Goal: Task Accomplishment & Management: Use online tool/utility

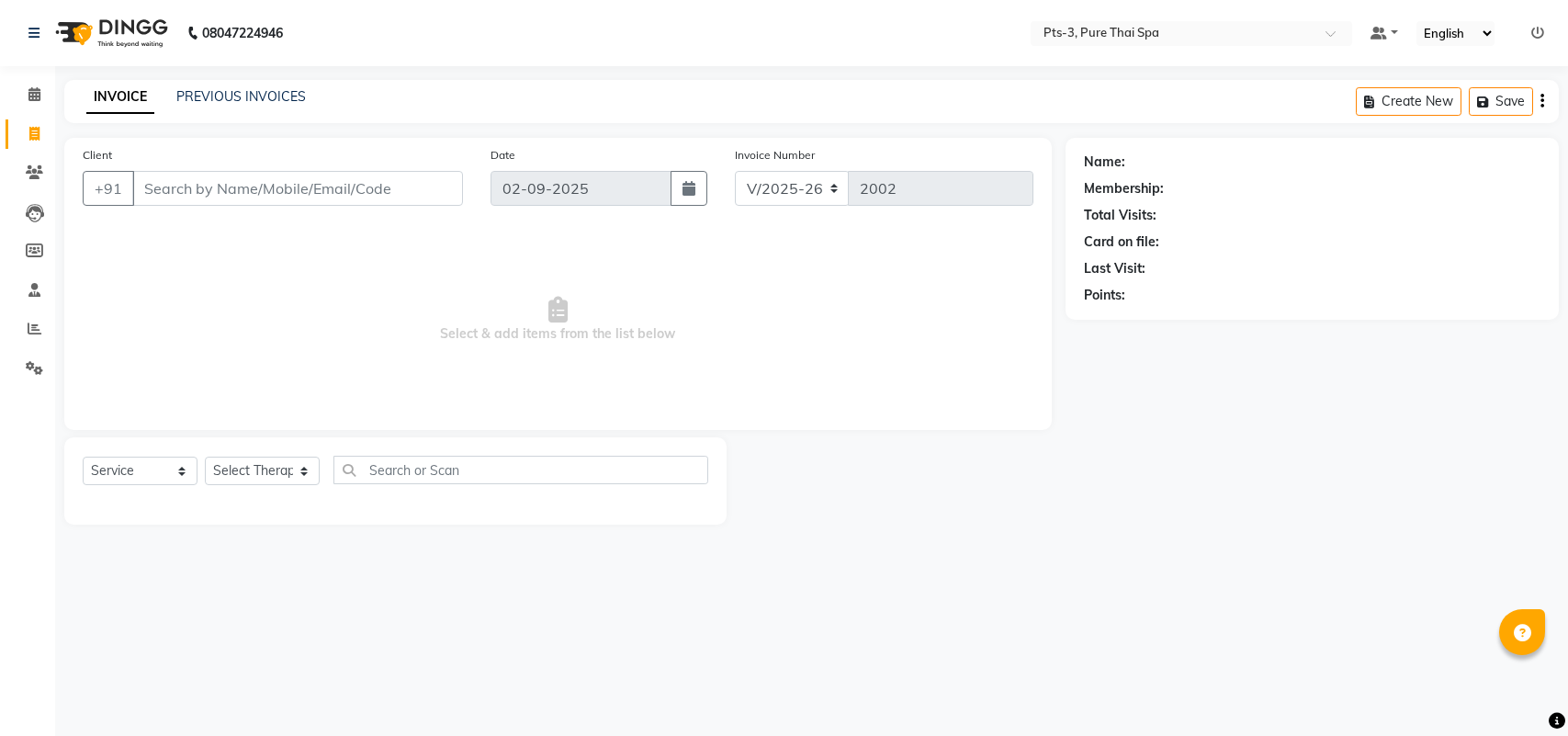
select select "6461"
select select "service"
click at [34, 171] on icon at bounding box center [35, 173] width 17 height 14
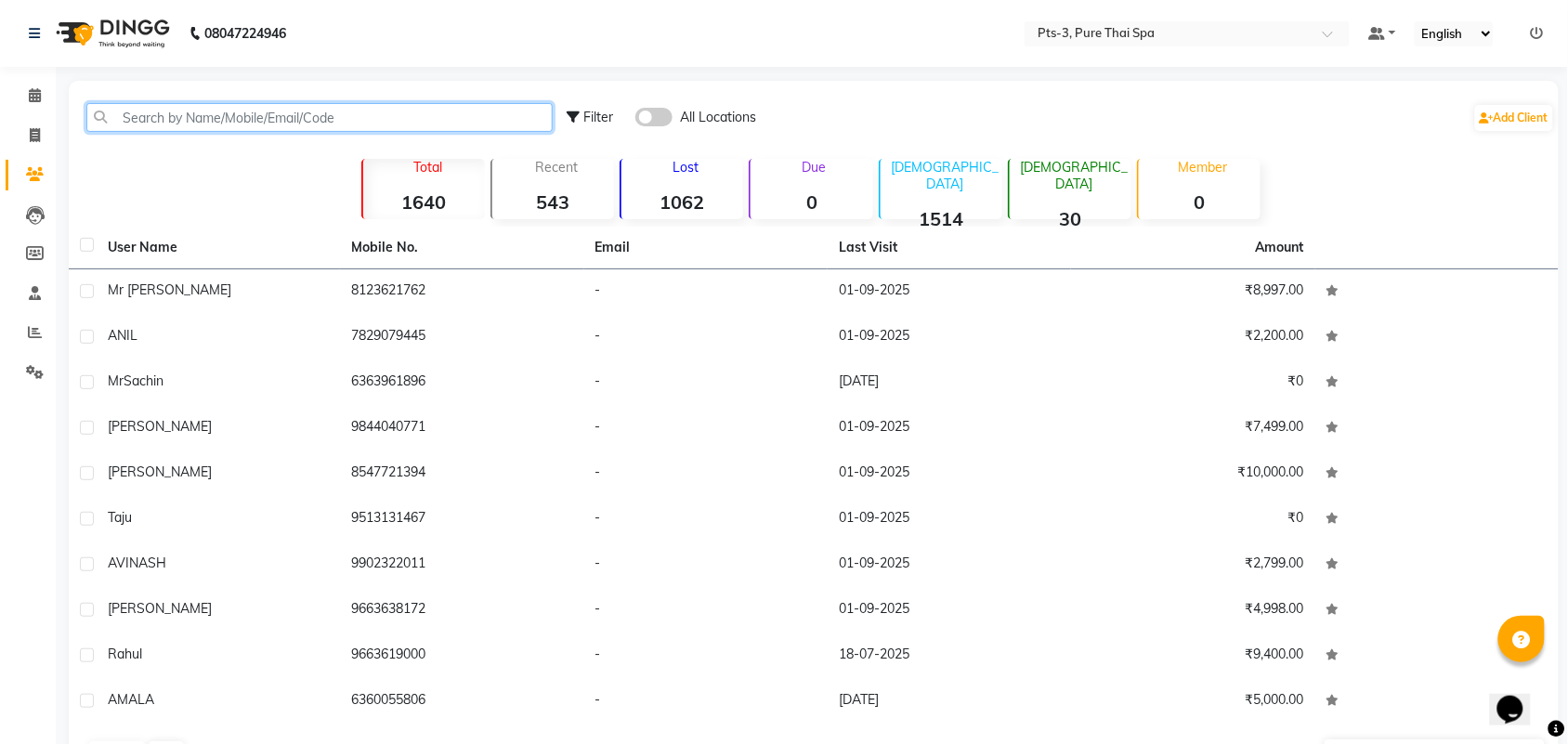
click at [295, 126] on input "text" at bounding box center [320, 117] width 467 height 28
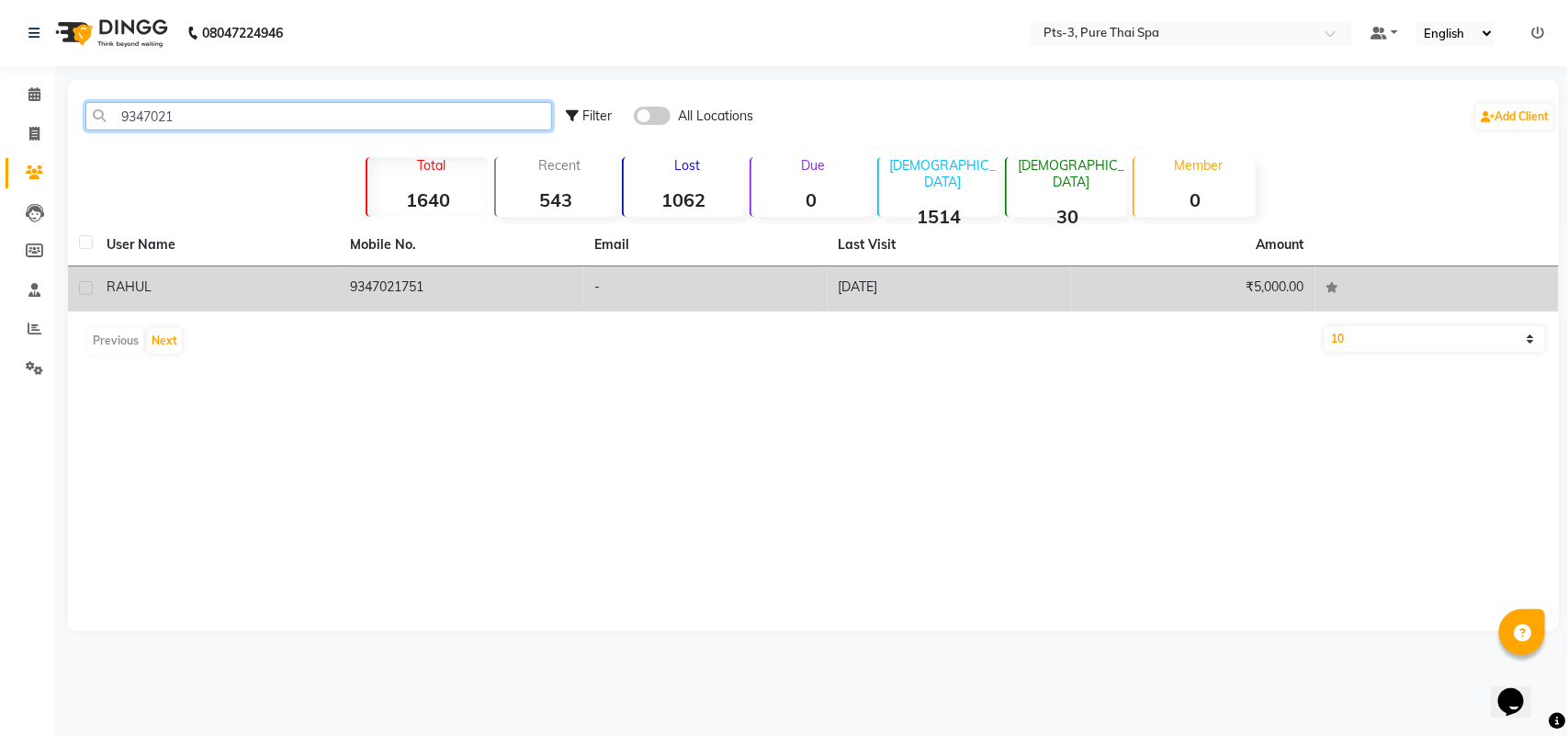
type input "9347021"
click at [411, 283] on td "9347021751" at bounding box center [462, 289] width 244 height 45
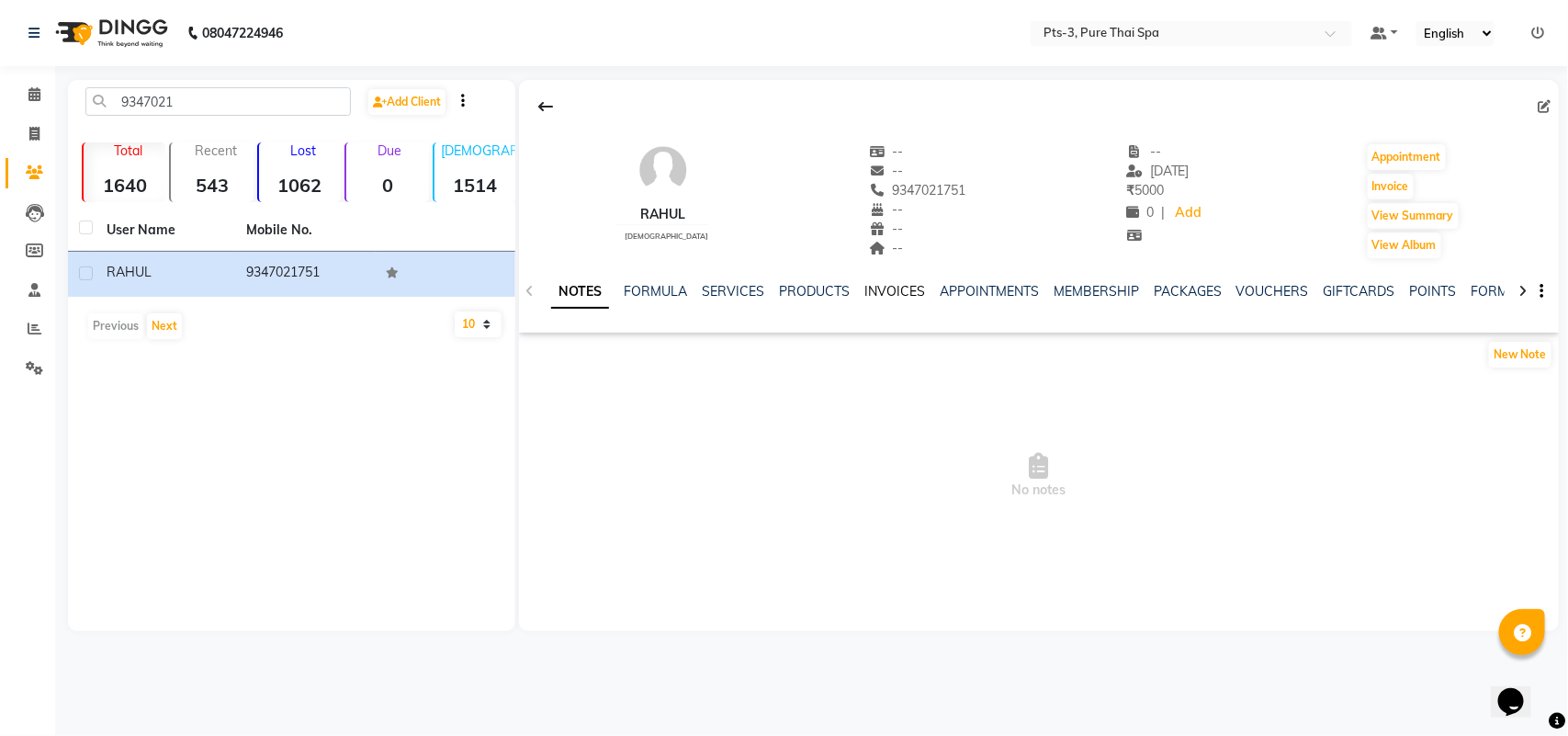
click at [906, 291] on link "INVOICES" at bounding box center [894, 291] width 61 height 16
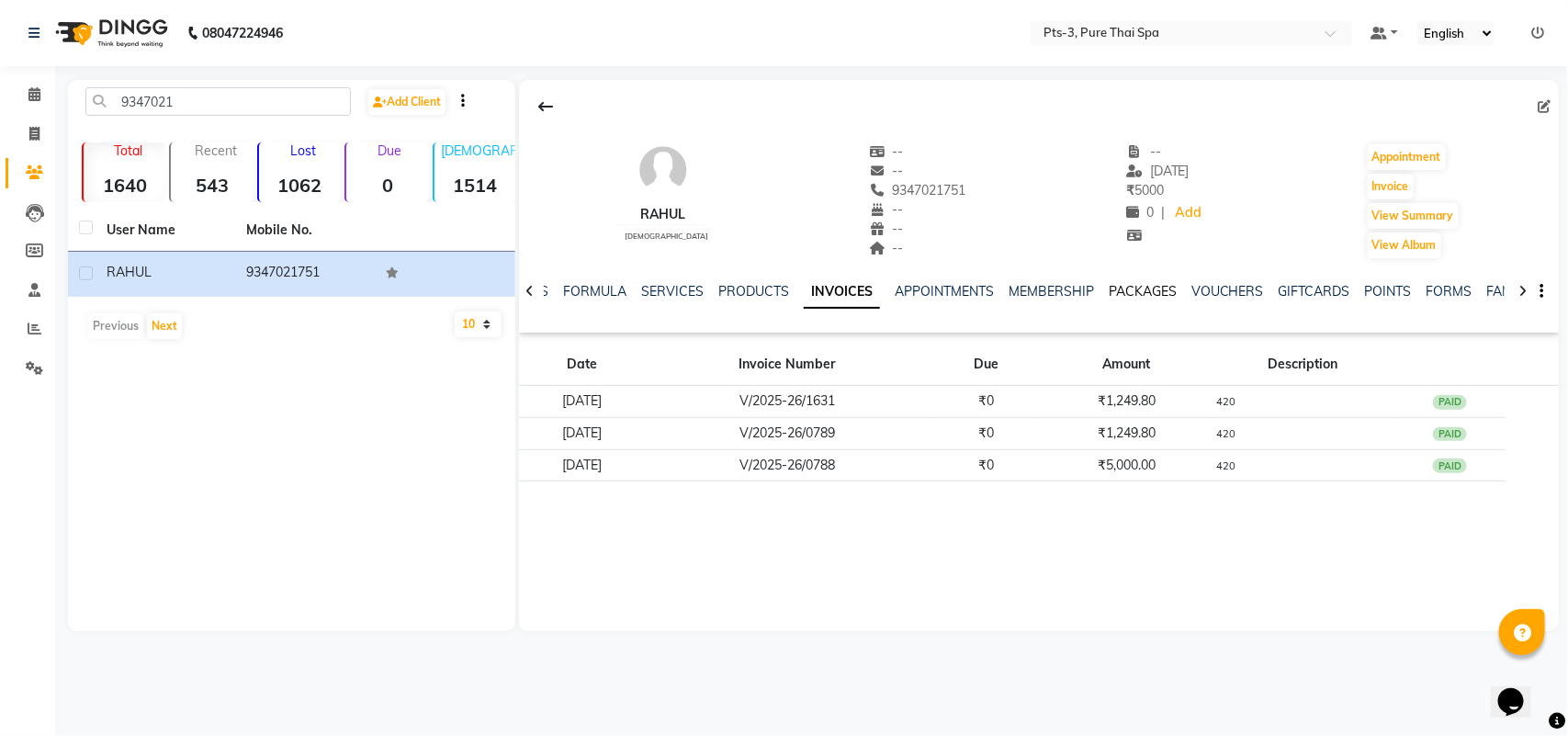
click at [1141, 292] on link "PACKAGES" at bounding box center [1142, 291] width 68 height 16
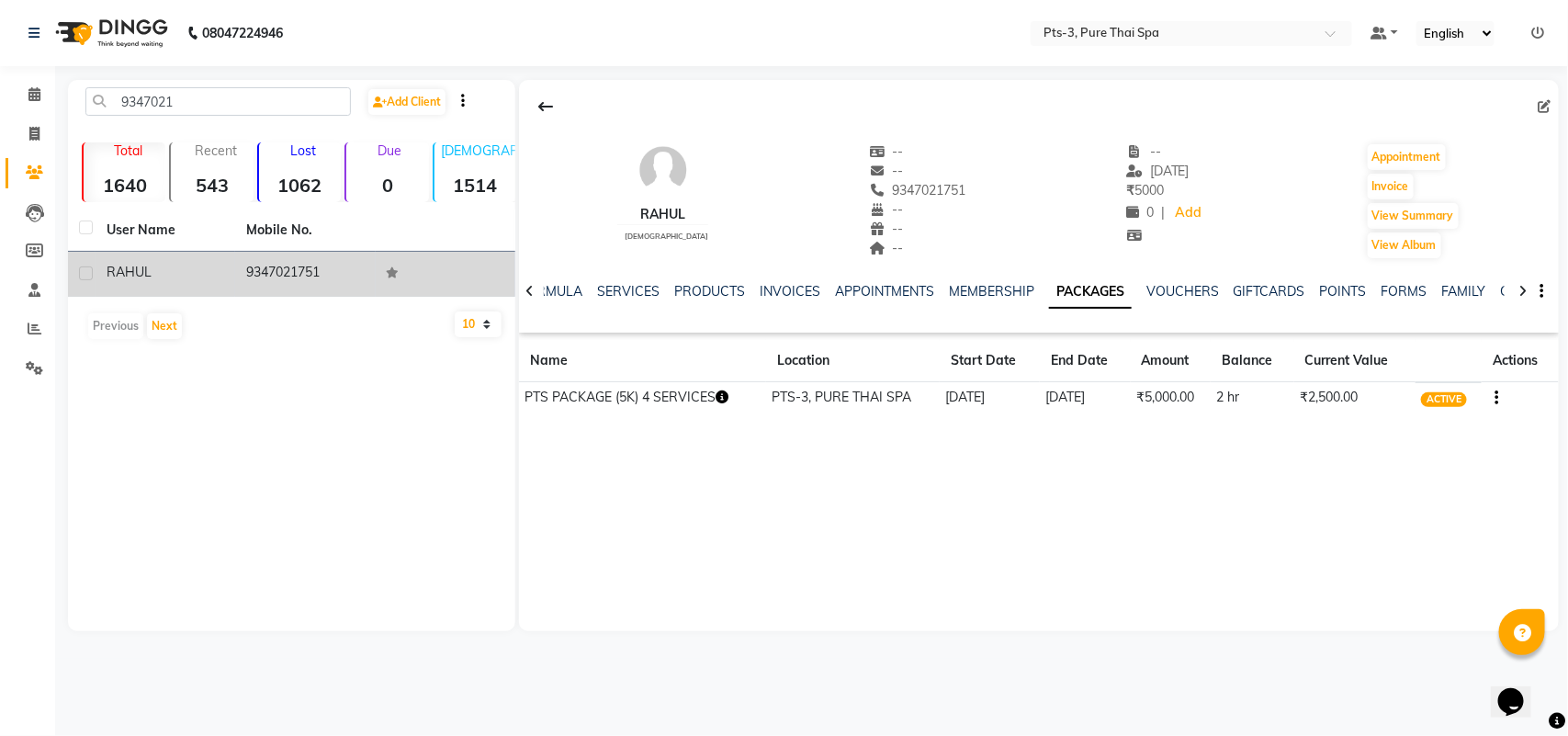
drag, startPoint x: 246, startPoint y: 272, endPoint x: 342, endPoint y: 267, distance: 96.1
click at [342, 267] on td "9347021751" at bounding box center [305, 274] width 140 height 45
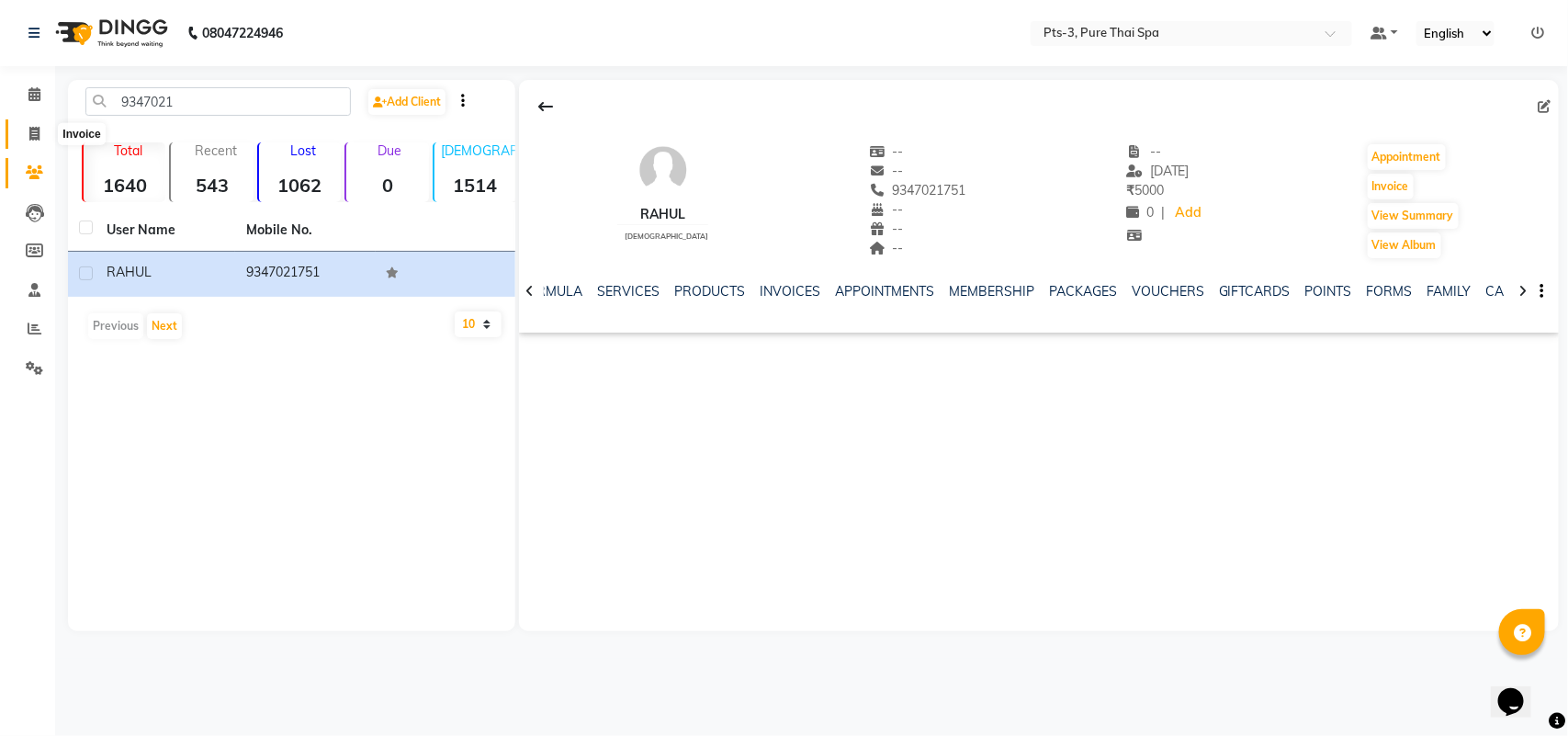
click at [30, 127] on icon at bounding box center [34, 134] width 10 height 14
select select "service"
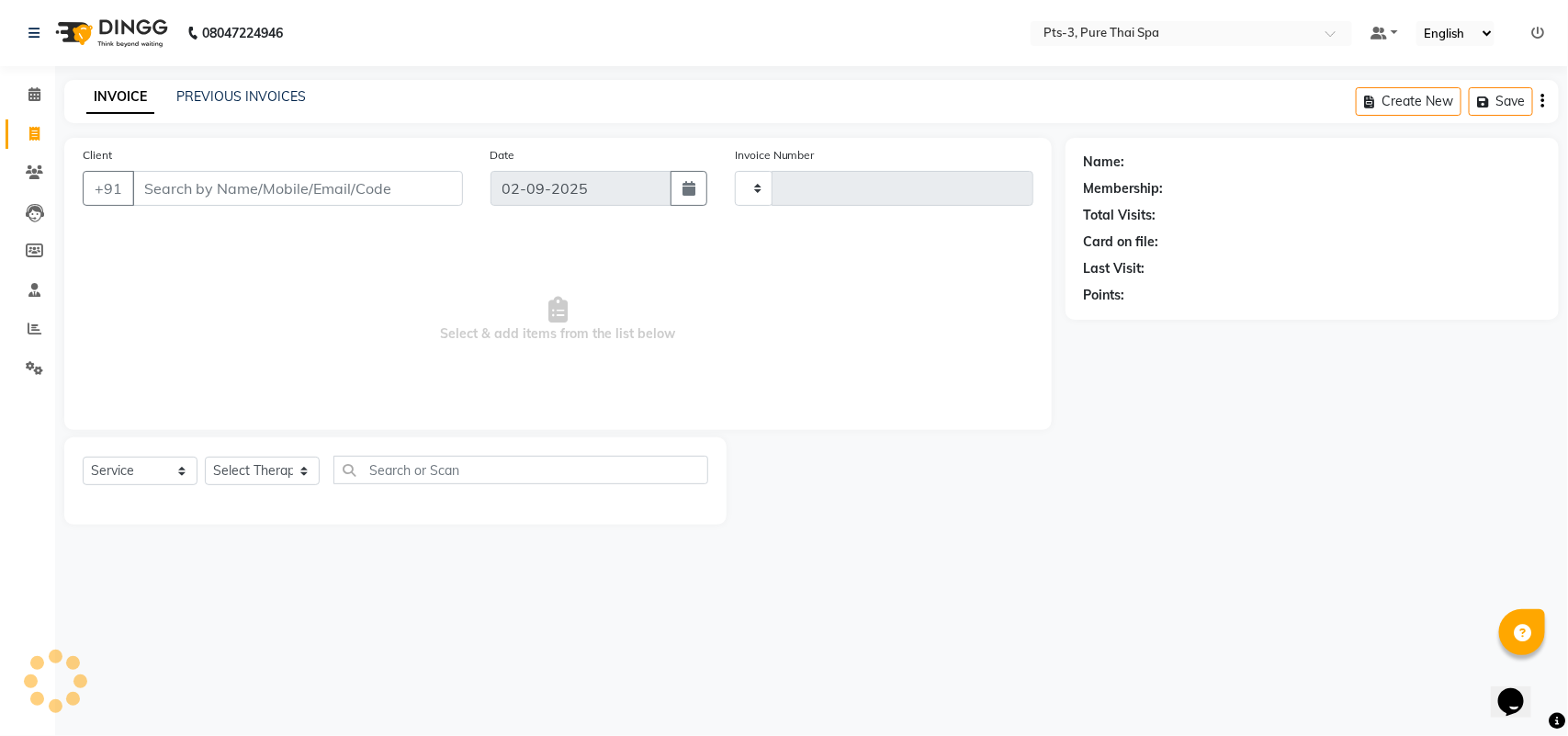
type input "2002"
select select "6461"
click at [328, 188] on input "Client" at bounding box center [297, 188] width 331 height 35
type input "9347021751"
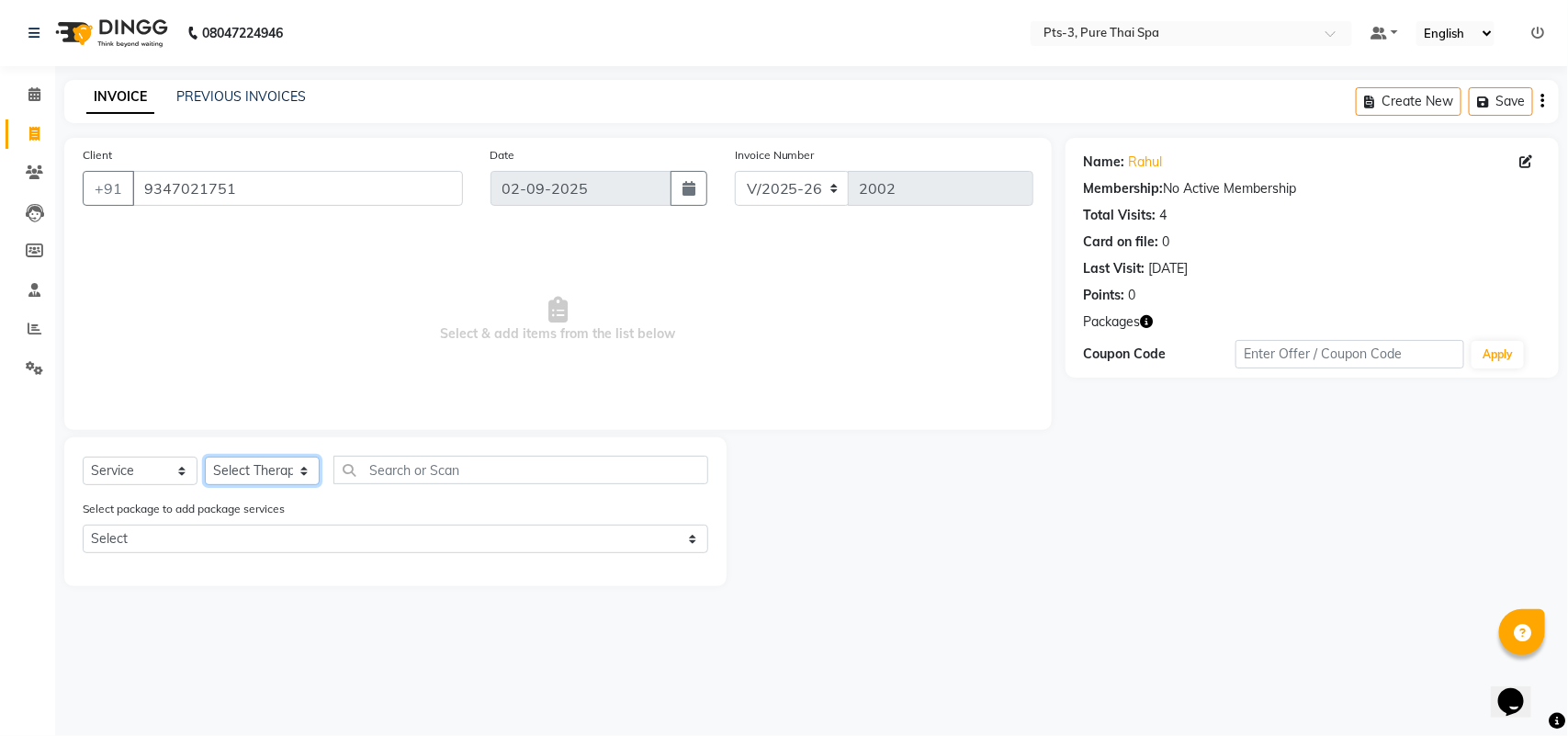
click at [271, 462] on select "Select Therapist [PERSON_NAME] AMMI ANYONE [PERSON_NAME] [PERSON_NAME] [PERSON_…" at bounding box center [262, 470] width 114 height 28
select select "77196"
click at [205, 457] on select "Select Therapist [PERSON_NAME] AMMI ANYONE [PERSON_NAME] [PERSON_NAME] [PERSON_…" at bounding box center [262, 470] width 114 height 28
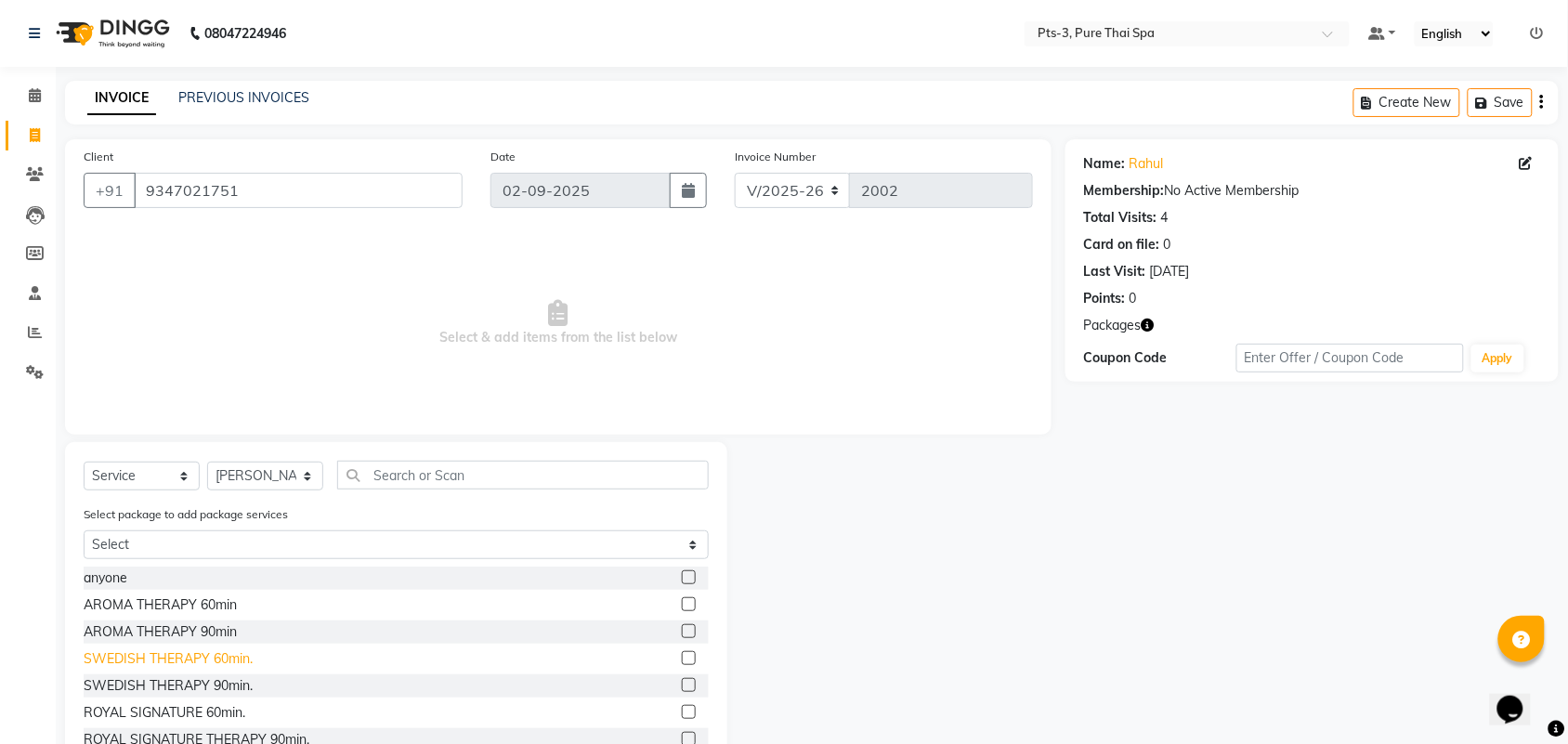
click at [173, 660] on div "SWEDISH THERAPY 60min." at bounding box center [168, 659] width 169 height 20
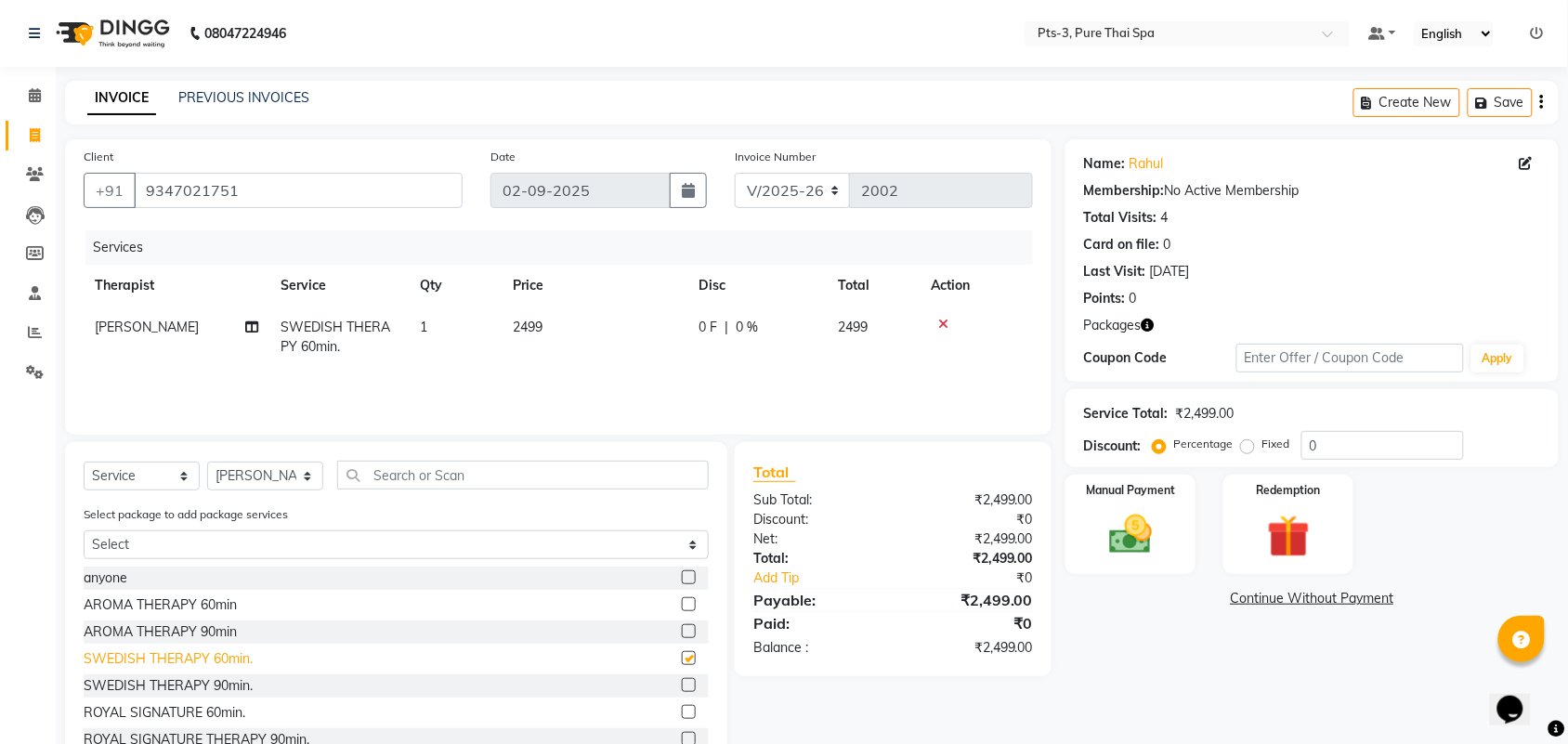
checkbox input "false"
drag, startPoint x: 1280, startPoint y: 521, endPoint x: 1280, endPoint y: 557, distance: 36.0
click at [1280, 525] on img at bounding box center [1289, 536] width 73 height 56
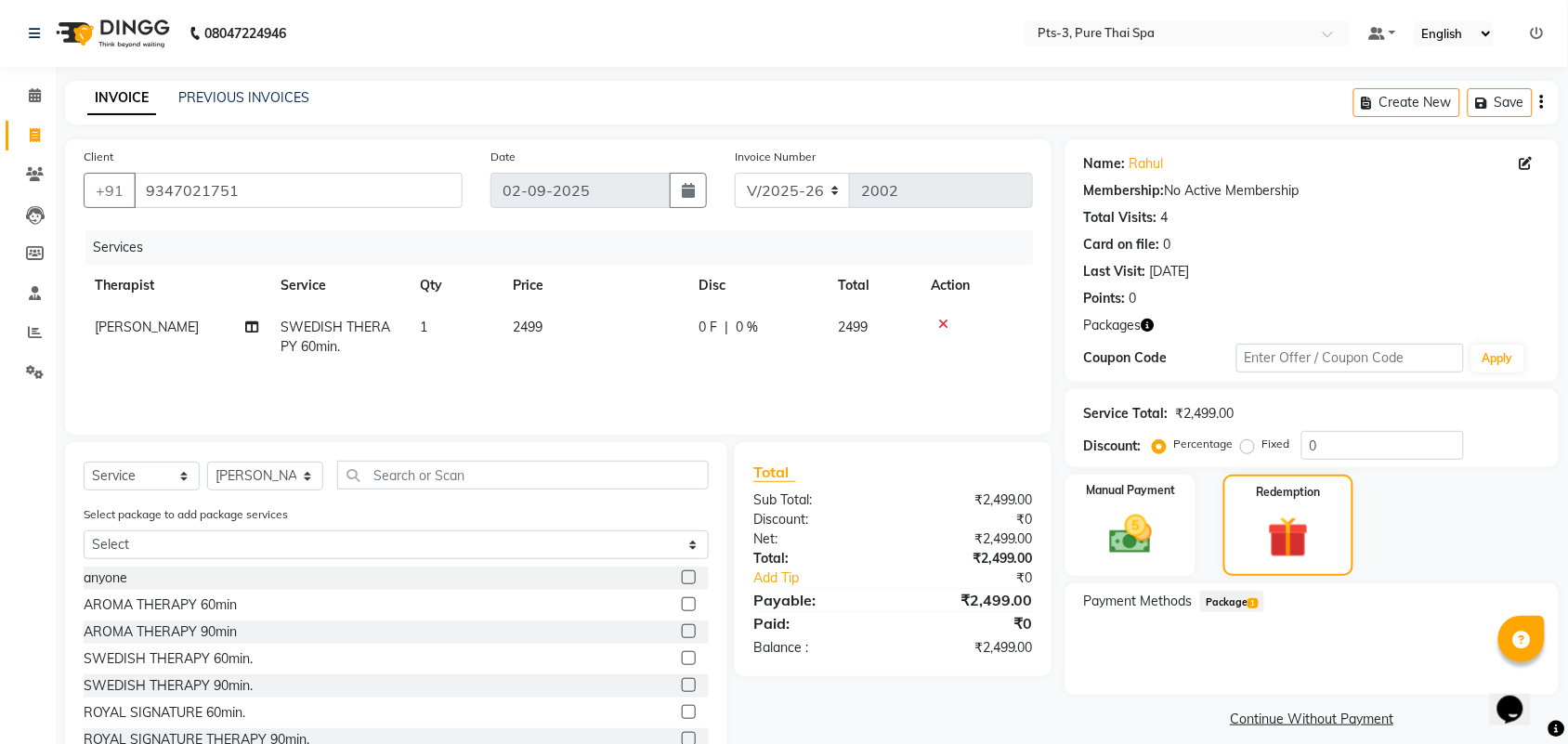
click at [1236, 604] on span "Package 1" at bounding box center [1232, 601] width 64 height 22
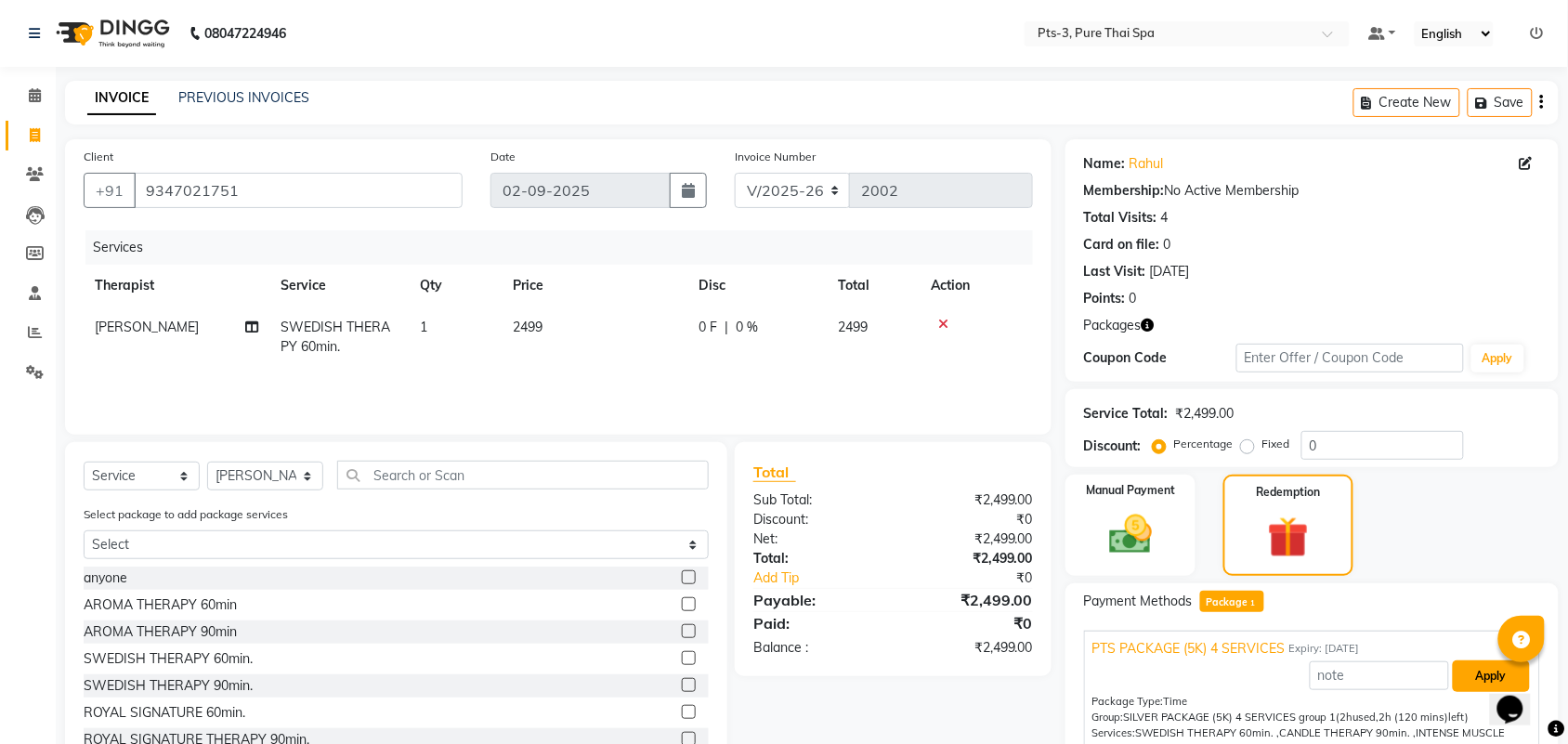
click at [1463, 675] on button "Apply" at bounding box center [1492, 676] width 77 height 31
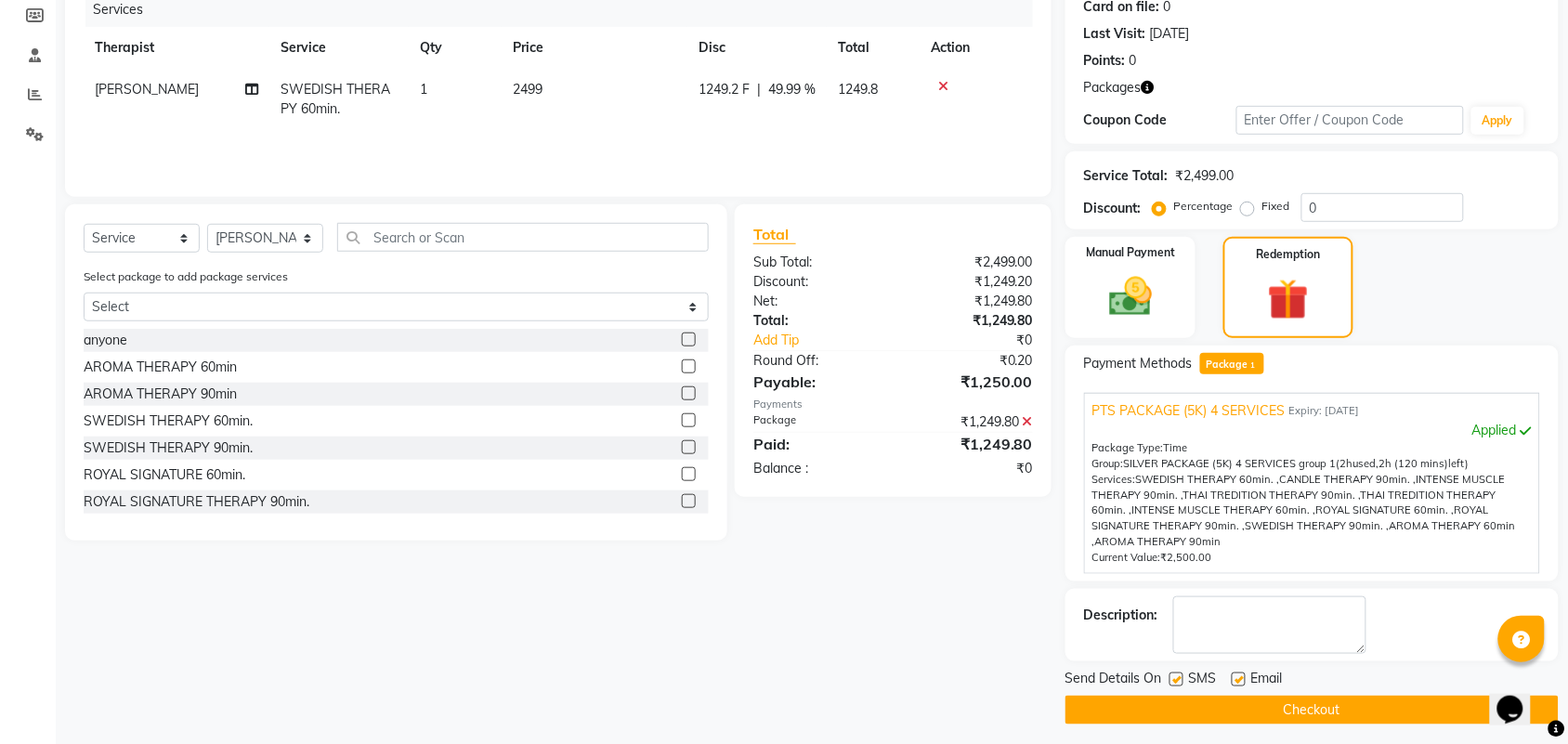
scroll to position [246, 0]
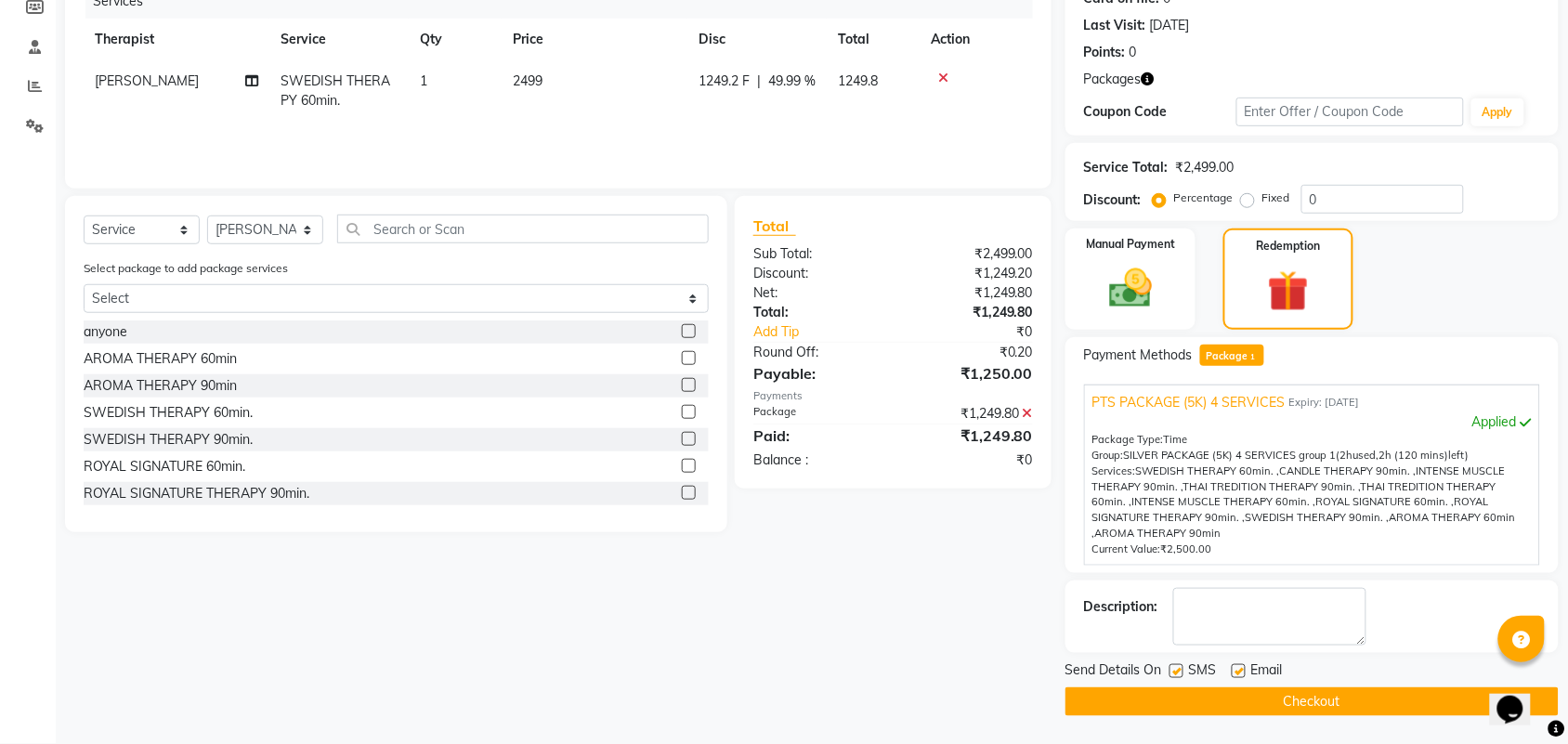
click at [1175, 670] on label at bounding box center [1177, 670] width 14 height 14
click at [1175, 670] on input "checkbox" at bounding box center [1176, 671] width 12 height 12
checkbox input "false"
click at [1237, 671] on label at bounding box center [1239, 670] width 14 height 14
click at [1237, 671] on input "checkbox" at bounding box center [1238, 671] width 12 height 12
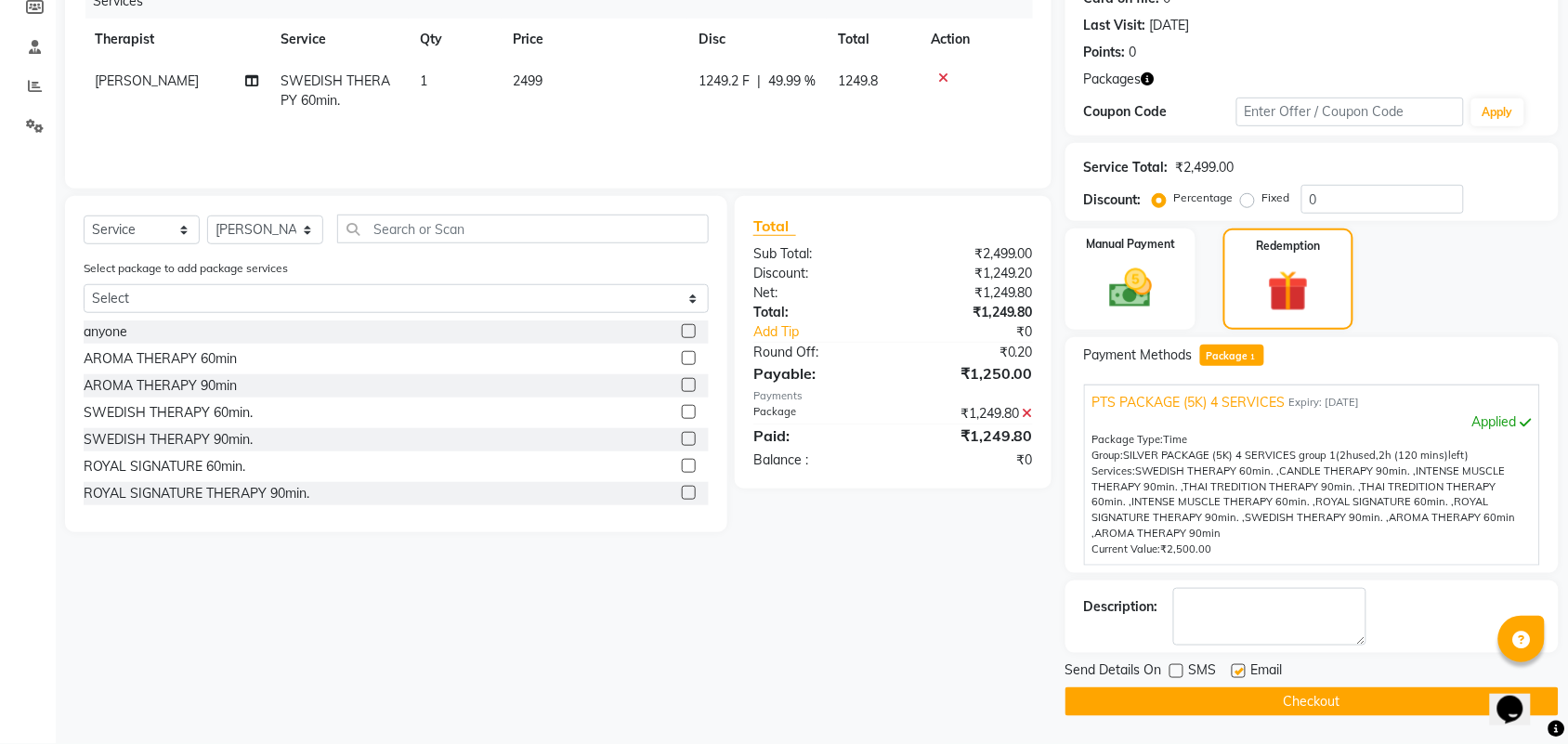
checkbox input "false"
click at [1257, 639] on textarea at bounding box center [1269, 617] width 193 height 58
type textarea "420"
click at [1285, 702] on button "Checkout" at bounding box center [1312, 701] width 493 height 28
